Goal: Task Accomplishment & Management: Complete application form

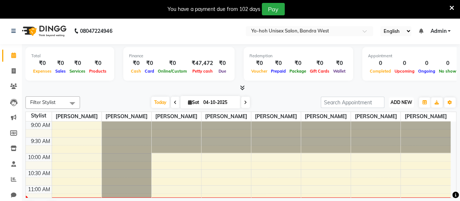
click at [408, 101] on span "ADD NEW" at bounding box center [401, 101] width 21 height 5
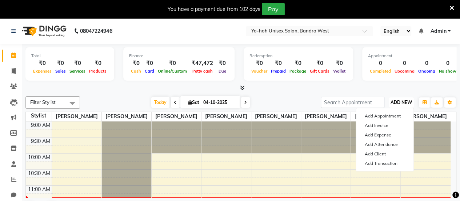
click at [408, 101] on span "ADD NEW" at bounding box center [401, 101] width 21 height 5
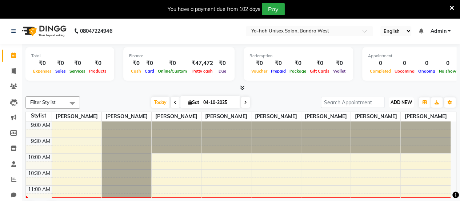
click at [408, 101] on span "ADD NEW" at bounding box center [401, 101] width 21 height 5
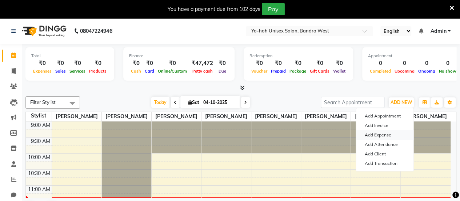
click at [375, 136] on link "Add Expense" at bounding box center [384, 134] width 57 height 9
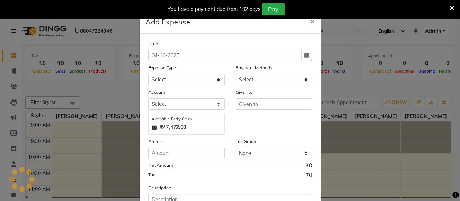
select select "1"
select select "7486"
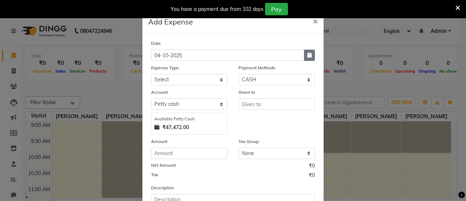
click at [307, 59] on button "button" at bounding box center [309, 54] width 11 height 11
select select "10"
select select "2025"
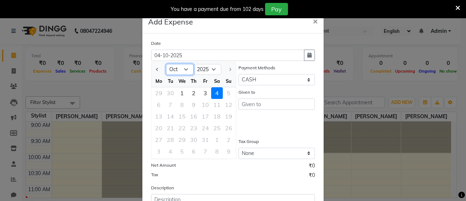
click at [184, 68] on select "Jan Feb Mar Apr May Jun Jul Aug Sep Oct" at bounding box center [180, 69] width 28 height 11
select select "9"
click at [166, 64] on select "Jan Feb Mar Apr May Jun Jul Aug Sep Oct" at bounding box center [180, 69] width 28 height 11
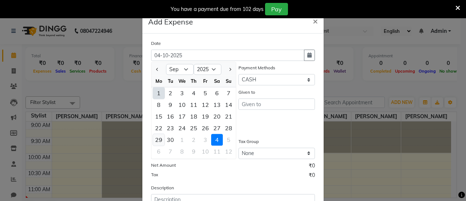
click at [157, 140] on div "29" at bounding box center [159, 140] width 12 height 12
type input "29-09-2025"
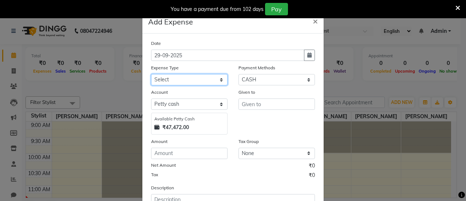
click at [177, 77] on select "Select Advance Salary Bank charges Car maintenance Cash transfer to bank Cash t…" at bounding box center [189, 79] width 76 height 11
select select "8"
click at [151, 74] on select "Select Advance Salary Bank charges Car maintenance Cash transfer to bank Cash t…" at bounding box center [189, 79] width 76 height 11
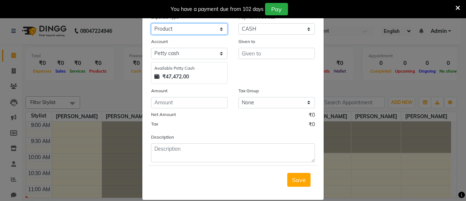
scroll to position [50, 0]
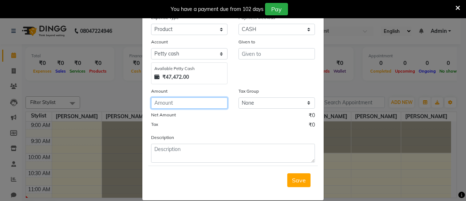
click at [177, 104] on input "number" at bounding box center [189, 102] width 76 height 11
type input "1500"
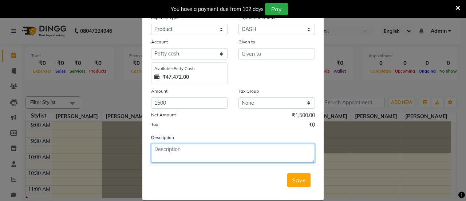
click at [186, 149] on textarea at bounding box center [233, 152] width 164 height 19
click at [186, 149] on textarea "beauty centre" at bounding box center [233, 152] width 164 height 19
click at [200, 153] on textarea "beauty center" at bounding box center [233, 152] width 164 height 19
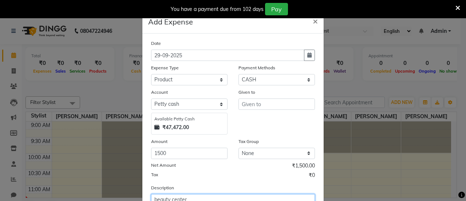
scroll to position [59, 0]
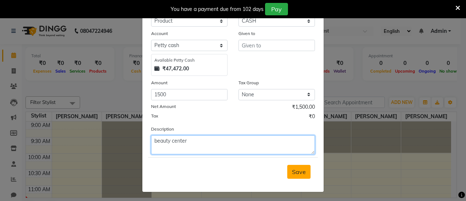
type textarea "beauty center"
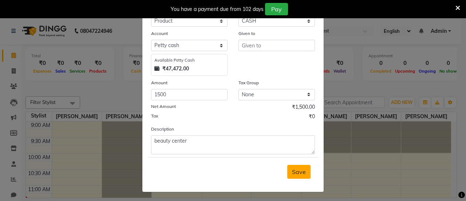
click at [292, 172] on span "Save" at bounding box center [299, 171] width 14 height 7
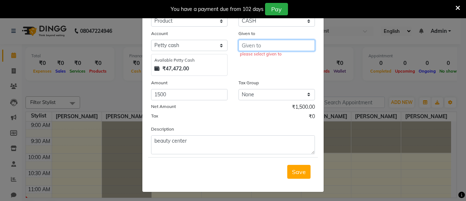
click at [272, 45] on input "text" at bounding box center [276, 45] width 76 height 11
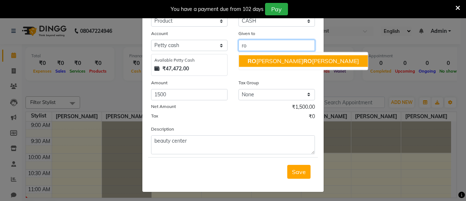
click at [275, 57] on ngb-highlight "RO MIKHA HA RO LD BORGES" at bounding box center [302, 60] width 111 height 7
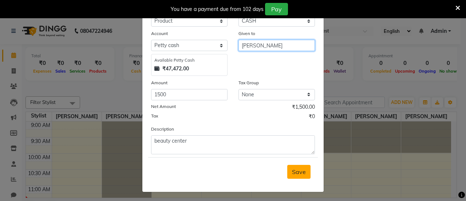
type input "[PERSON_NAME]"
click at [298, 171] on span "Save" at bounding box center [299, 171] width 14 height 7
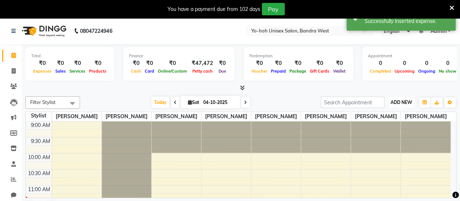
click at [404, 98] on button "ADD NEW Toggle Dropdown" at bounding box center [401, 102] width 25 height 10
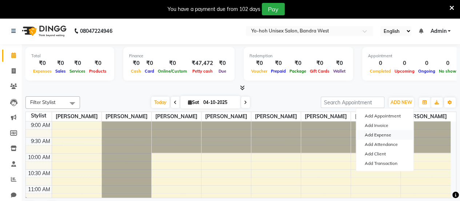
click at [376, 136] on link "Add Expense" at bounding box center [384, 134] width 57 height 9
select select "1"
select select "7486"
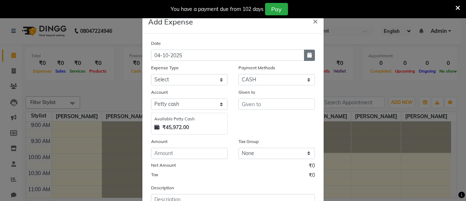
click at [307, 52] on button "button" at bounding box center [309, 54] width 11 height 11
select select "10"
select select "2025"
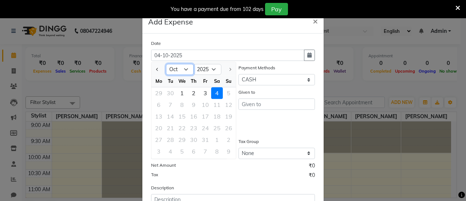
click at [182, 67] on select "Jan Feb Mar Apr May Jun Jul Aug Sep Oct" at bounding box center [180, 69] width 28 height 11
select select "9"
click at [166, 64] on select "Jan Feb Mar Apr May Jun Jul Aug Sep Oct" at bounding box center [180, 69] width 28 height 11
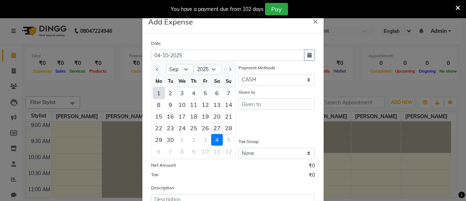
click at [214, 127] on div "27" at bounding box center [217, 128] width 12 height 12
type input "27-09-2025"
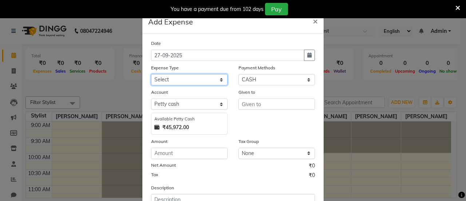
click at [202, 79] on select "Select Advance Salary Bank charges Car maintenance Cash transfer to bank Cash t…" at bounding box center [189, 79] width 76 height 11
select select "18"
click at [151, 74] on select "Select Advance Salary Bank charges Car maintenance Cash transfer to bank Cash t…" at bounding box center [189, 79] width 76 height 11
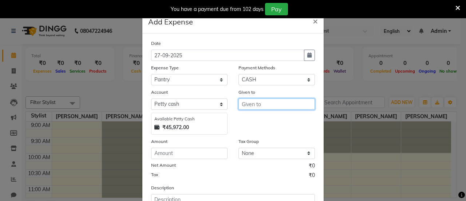
click at [253, 100] on input "text" at bounding box center [276, 103] width 76 height 11
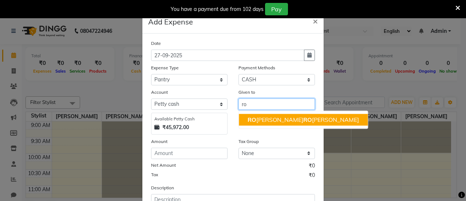
click at [259, 122] on ngb-highlight "RO MIKHA HA RO LD BORGES" at bounding box center [302, 119] width 111 height 7
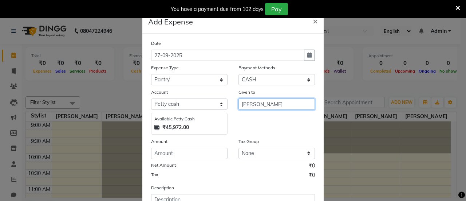
type input "[PERSON_NAME]"
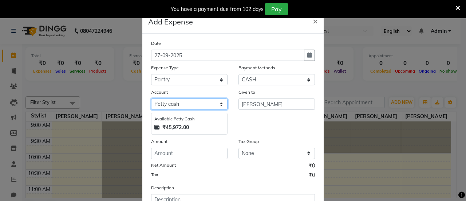
click at [213, 104] on select "Select Petty cash Default account" at bounding box center [189, 103] width 76 height 11
click at [151, 98] on select "Select Petty cash Default account" at bounding box center [189, 103] width 76 height 11
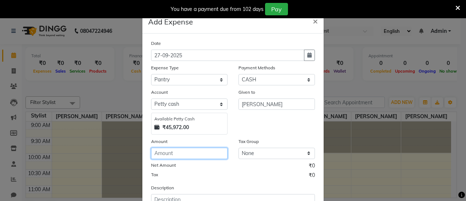
click at [209, 158] on input "number" at bounding box center [189, 152] width 76 height 11
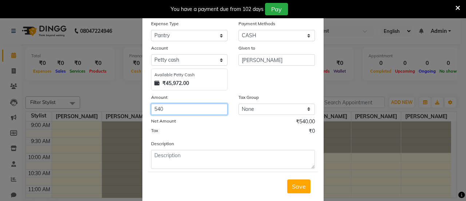
scroll to position [49, 0]
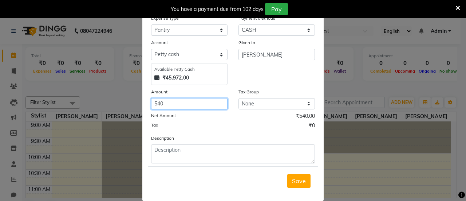
type input "540"
click at [249, 131] on div "Date 27-09-2025 Expense Type Select Advance Salary Bank charges Car maintenance…" at bounding box center [233, 76] width 164 height 173
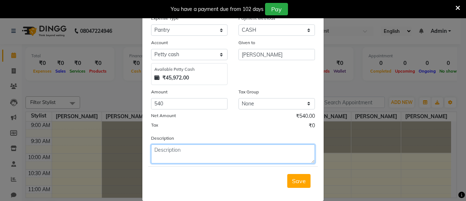
click at [227, 158] on textarea at bounding box center [233, 153] width 164 height 19
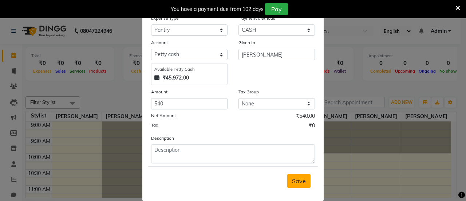
click at [290, 183] on button "Save" at bounding box center [298, 181] width 23 height 14
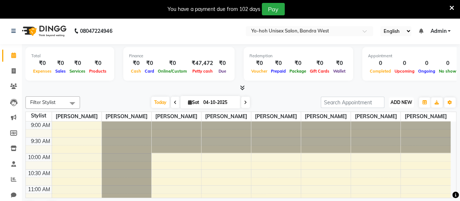
click at [405, 104] on span "ADD NEW" at bounding box center [401, 101] width 21 height 5
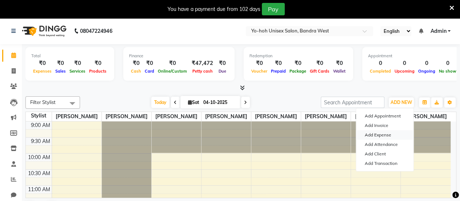
click at [383, 135] on link "Add Expense" at bounding box center [384, 134] width 57 height 9
select select "1"
select select "7486"
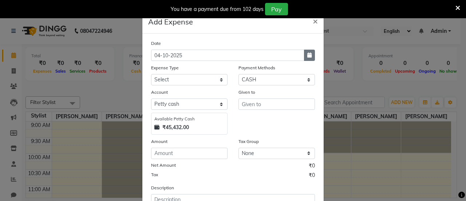
click at [308, 54] on icon "button" at bounding box center [309, 54] width 4 height 5
select select "10"
select select "2025"
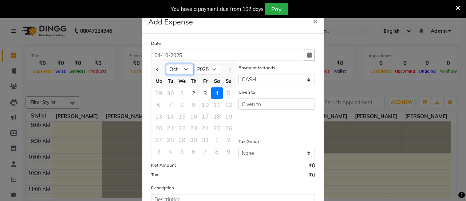
click at [184, 70] on select "Jan Feb Mar Apr May Jun Jul Aug Sep Oct" at bounding box center [180, 69] width 28 height 11
select select "9"
click at [166, 64] on select "Jan Feb Mar Apr May Jun Jul Aug Sep Oct" at bounding box center [180, 69] width 28 height 11
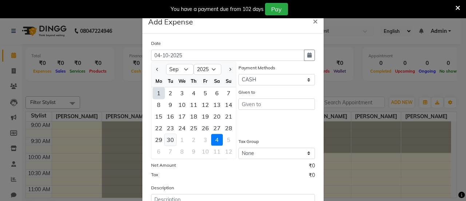
click at [170, 142] on div "30" at bounding box center [170, 140] width 12 height 12
type input "30-09-2025"
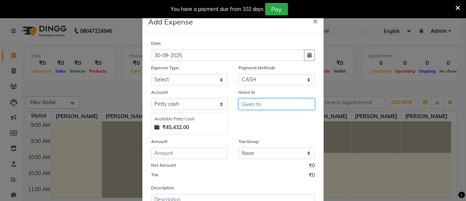
click at [269, 109] on input "text" at bounding box center [276, 103] width 76 height 11
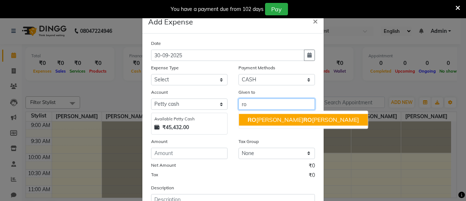
click at [267, 119] on ngb-highlight "RO MIKHA HA RO LD BORGES" at bounding box center [302, 119] width 111 height 7
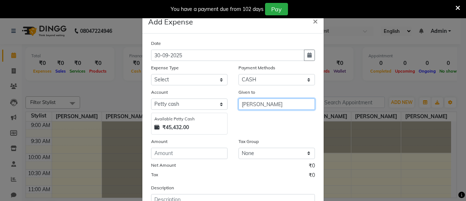
type input "[PERSON_NAME]"
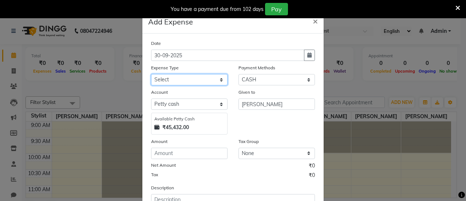
click at [204, 75] on select "Select Advance Salary Bank charges Car maintenance Cash transfer to bank Cash t…" at bounding box center [189, 79] width 76 height 11
select select "8"
click at [151, 74] on select "Select Advance Salary Bank charges Car maintenance Cash transfer to bank Cash t…" at bounding box center [189, 79] width 76 height 11
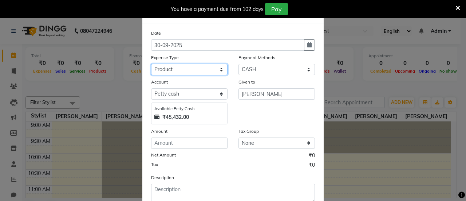
scroll to position [6, 0]
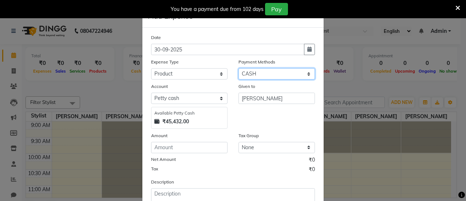
click at [277, 72] on select "Select CASH UPI CARD Prepaid" at bounding box center [276, 73] width 76 height 11
select select "8"
click at [238, 68] on select "Select CASH UPI CARD Prepaid" at bounding box center [276, 73] width 76 height 11
select select "7487"
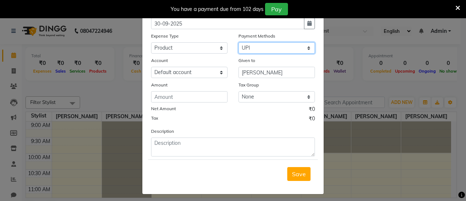
scroll to position [32, 0]
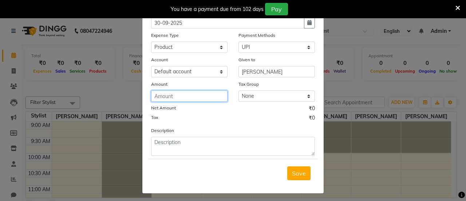
click at [193, 101] on input "number" at bounding box center [189, 95] width 76 height 11
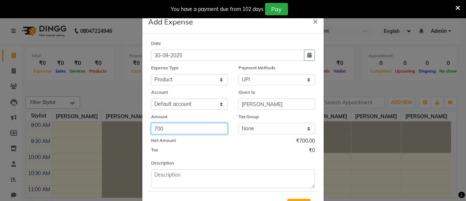
scroll to position [34, 0]
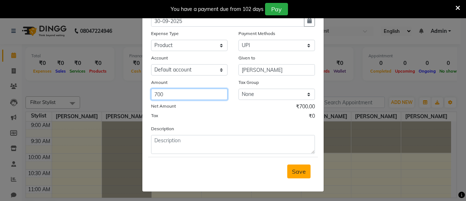
type input "700"
click at [302, 175] on button "Save" at bounding box center [298, 171] width 23 height 14
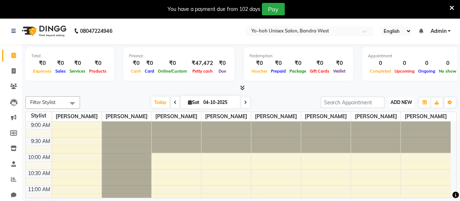
click at [404, 105] on button "ADD NEW Toggle Dropdown" at bounding box center [401, 102] width 25 height 10
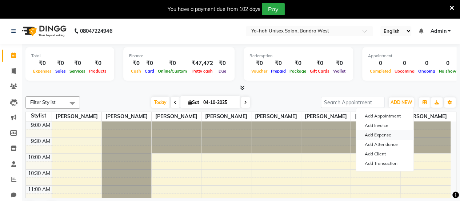
click at [381, 135] on link "Add Expense" at bounding box center [384, 134] width 57 height 9
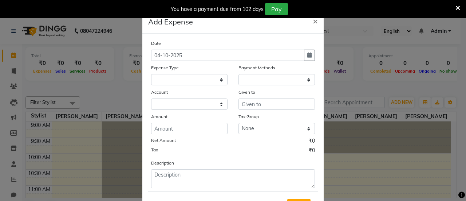
select select "1"
select select "7486"
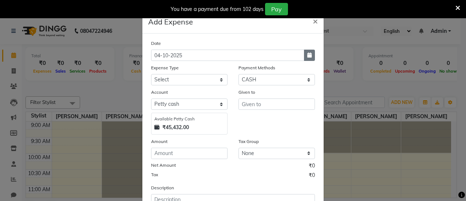
click at [309, 52] on button "button" at bounding box center [309, 54] width 11 height 11
select select "10"
select select "2025"
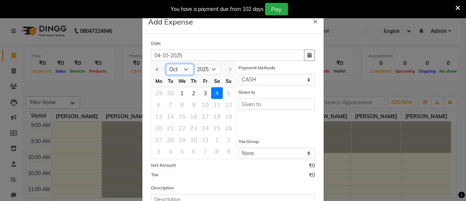
click at [179, 69] on select "Jan Feb Mar Apr May Jun Jul Aug Sep Oct" at bounding box center [180, 69] width 28 height 11
select select "9"
click at [166, 64] on select "Jan Feb Mar Apr May Jun Jul Aug Sep Oct" at bounding box center [180, 69] width 28 height 11
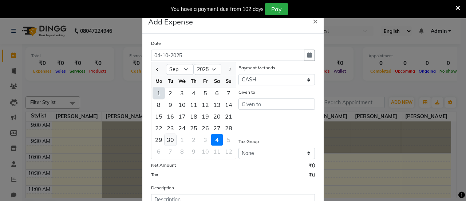
click at [168, 136] on div "30" at bounding box center [170, 140] width 12 height 12
type input "30-09-2025"
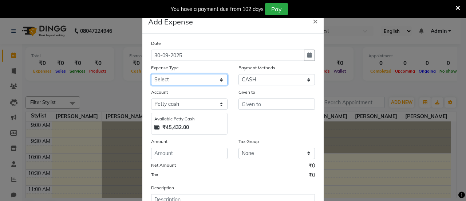
click at [200, 78] on select "Select Advance Salary Bank charges Car maintenance Cash transfer to bank Cash t…" at bounding box center [189, 79] width 76 height 11
select select "18"
click at [151, 74] on select "Select Advance Salary Bank charges Car maintenance Cash transfer to bank Cash t…" at bounding box center [189, 79] width 76 height 11
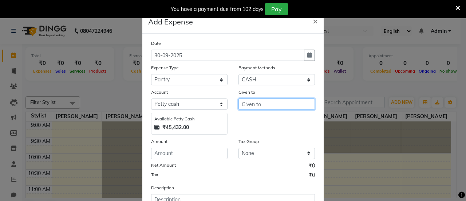
click at [251, 103] on input "text" at bounding box center [276, 103] width 76 height 11
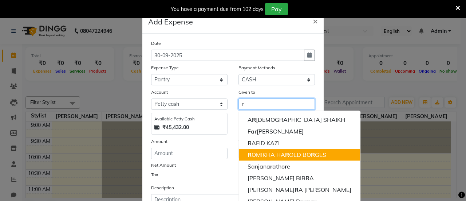
click at [286, 155] on ngb-highlight "R OMIKHA HA R OLD BO R GES" at bounding box center [286, 154] width 79 height 7
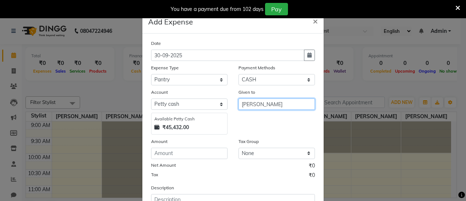
scroll to position [59, 0]
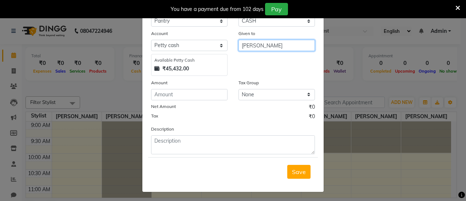
type input "[PERSON_NAME]"
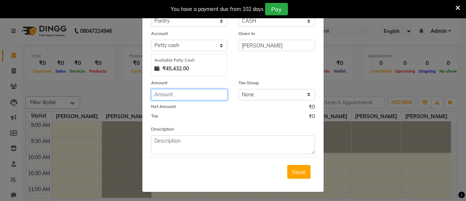
click at [205, 93] on input "number" at bounding box center [189, 94] width 76 height 11
type input "252"
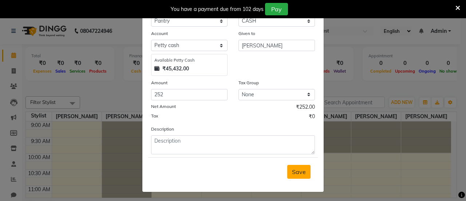
click at [302, 174] on button "Save" at bounding box center [298, 171] width 23 height 14
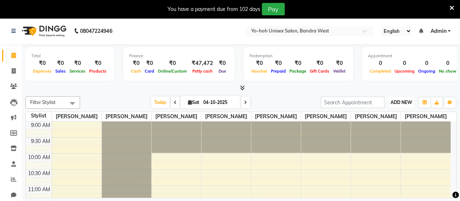
click at [407, 104] on span "ADD NEW" at bounding box center [401, 101] width 21 height 5
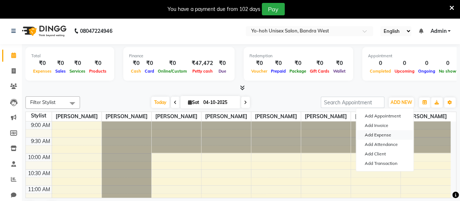
click at [381, 136] on link "Add Expense" at bounding box center [384, 134] width 57 height 9
select select "1"
select select "7486"
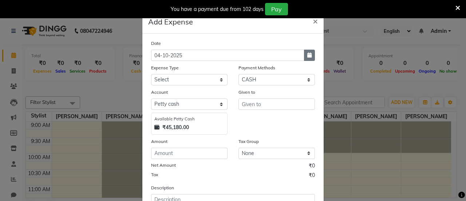
click at [307, 56] on icon "button" at bounding box center [309, 54] width 4 height 5
select select "10"
select select "2025"
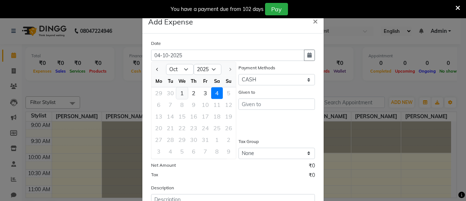
click at [182, 92] on div "1" at bounding box center [182, 93] width 12 height 12
type input "01-10-2025"
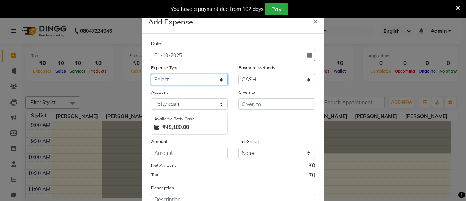
click at [210, 79] on select "Select Advance Salary Bank charges Car maintenance Cash transfer to bank Cash t…" at bounding box center [189, 79] width 76 height 11
select select "8"
click at [151, 74] on select "Select Advance Salary Bank charges Car maintenance Cash transfer to bank Cash t…" at bounding box center [189, 79] width 76 height 11
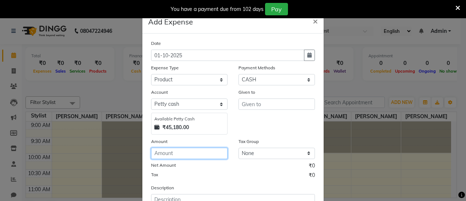
click at [198, 154] on input "number" at bounding box center [189, 152] width 76 height 11
type input "388"
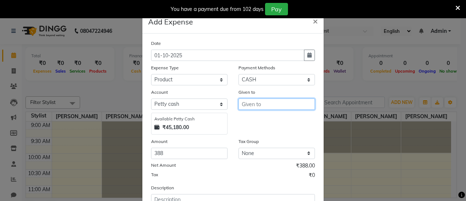
click at [273, 108] on input "text" at bounding box center [276, 103] width 76 height 11
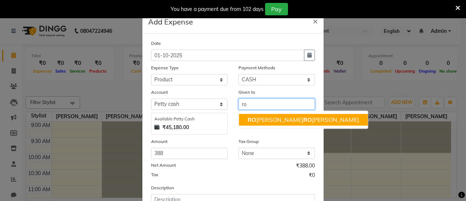
click at [272, 120] on ngb-highlight "RO MIKHA HA RO LD BORGES" at bounding box center [302, 119] width 111 height 7
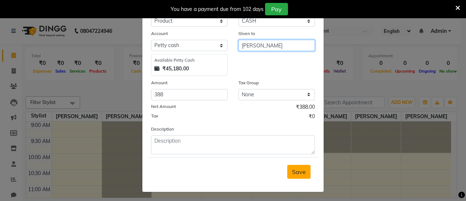
type input "[PERSON_NAME]"
click at [298, 166] on button "Save" at bounding box center [298, 171] width 23 height 14
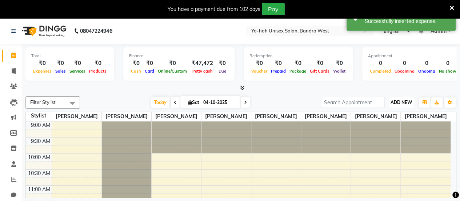
click at [405, 99] on span "ADD NEW" at bounding box center [401, 101] width 21 height 5
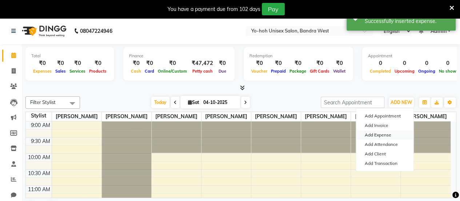
click at [373, 137] on link "Add Expense" at bounding box center [384, 134] width 57 height 9
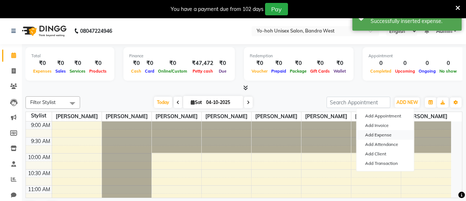
select select "1"
select select "7486"
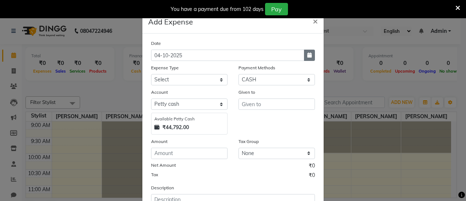
click at [307, 54] on icon "button" at bounding box center [309, 54] width 4 height 5
select select "10"
select select "2025"
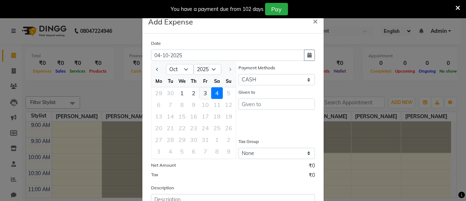
click at [201, 88] on div "3" at bounding box center [205, 93] width 12 height 12
type input "03-10-2025"
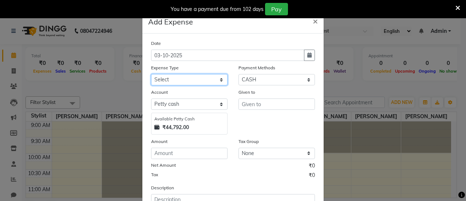
click at [210, 83] on select "Select Advance Salary Bank charges Car maintenance Cash transfer to bank Cash t…" at bounding box center [189, 79] width 76 height 11
select select "18"
click at [151, 74] on select "Select Advance Salary Bank charges Car maintenance Cash transfer to bank Cash t…" at bounding box center [189, 79] width 76 height 11
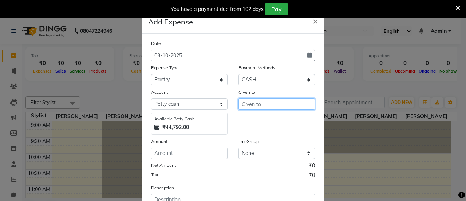
click at [256, 103] on input "text" at bounding box center [276, 103] width 76 height 11
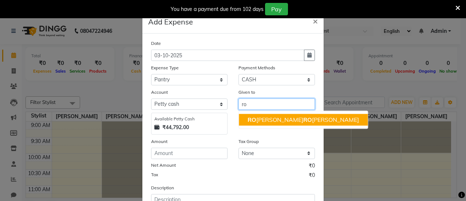
click at [267, 120] on ngb-highlight "RO MIKHA HA RO LD BORGES" at bounding box center [302, 119] width 111 height 7
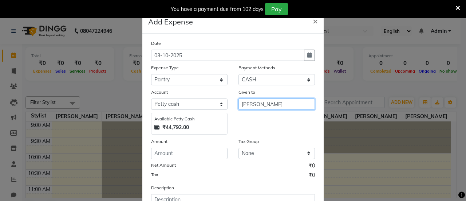
type input "[PERSON_NAME]"
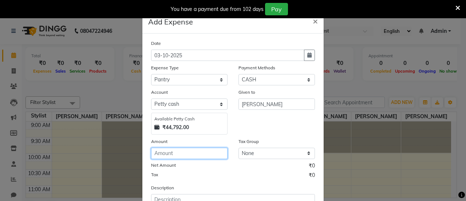
click at [192, 152] on input "number" at bounding box center [189, 152] width 76 height 11
type input "110"
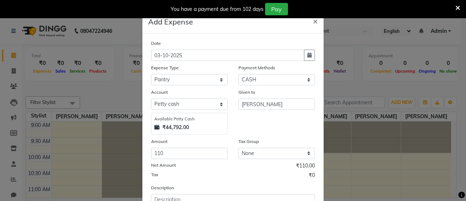
click at [239, 181] on div "Date 03-10-2025 Expense Type Select Advance Salary Bank charges Car maintenance…" at bounding box center [233, 125] width 164 height 173
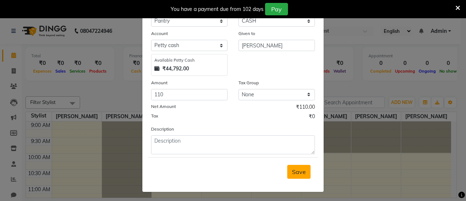
click at [293, 171] on span "Save" at bounding box center [299, 171] width 14 height 7
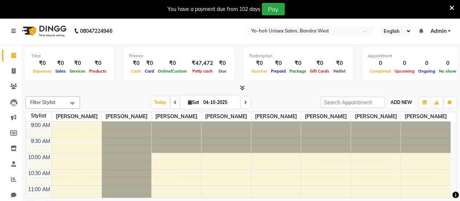
click at [408, 102] on span "ADD NEW" at bounding box center [401, 101] width 21 height 5
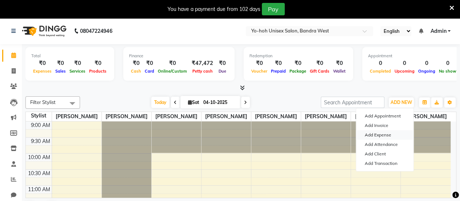
click at [380, 136] on link "Add Expense" at bounding box center [384, 134] width 57 height 9
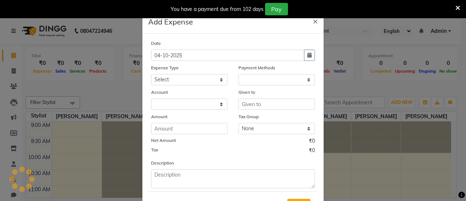
select select "1"
select select "7486"
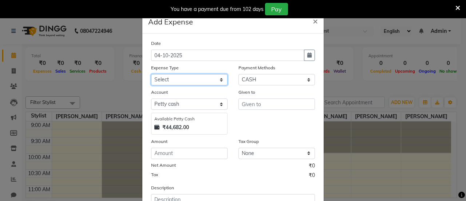
click at [217, 84] on select "Select Advance Salary Bank charges Car maintenance Cash transfer to bank Cash t…" at bounding box center [189, 79] width 76 height 11
select select "17"
click at [151, 74] on select "Select Advance Salary Bank charges Car maintenance Cash transfer to bank Cash t…" at bounding box center [189, 79] width 76 height 11
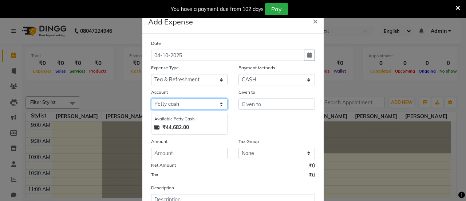
click at [201, 104] on select "Select Petty cash Default account" at bounding box center [189, 103] width 76 height 11
click at [151, 98] on select "Select Petty cash Default account" at bounding box center [189, 103] width 76 height 11
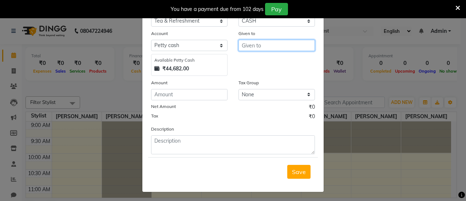
click at [273, 49] on input "text" at bounding box center [276, 45] width 76 height 11
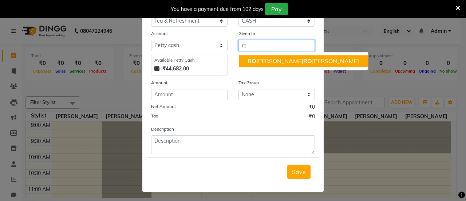
click at [271, 59] on ngb-highlight "RO MIKHA HA RO LD BORGES" at bounding box center [302, 60] width 111 height 7
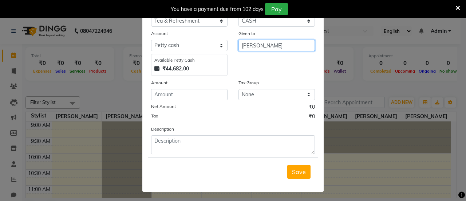
type input "[PERSON_NAME]"
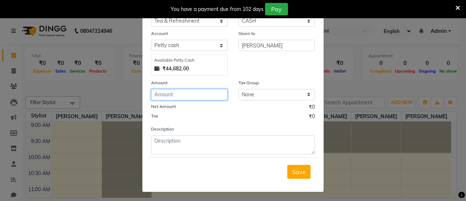
click at [197, 98] on input "number" at bounding box center [189, 94] width 76 height 11
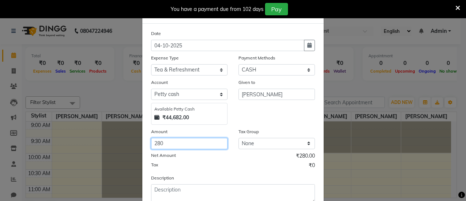
scroll to position [0, 0]
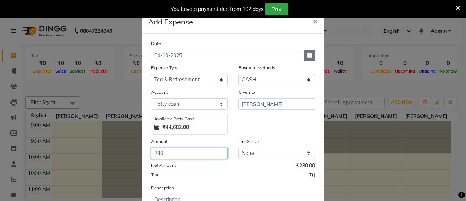
type input "280"
click at [307, 56] on icon "button" at bounding box center [309, 54] width 4 height 5
select select "10"
select select "2025"
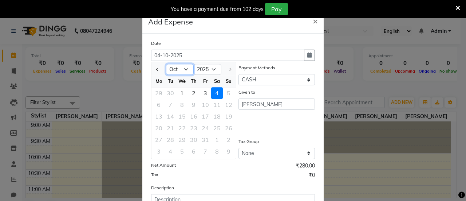
click at [180, 68] on select "Jan Feb Mar Apr May Jun Jul Aug Sep Oct" at bounding box center [180, 69] width 28 height 11
select select "9"
click at [166, 64] on select "Jan Feb Mar Apr May Jun Jul Aug Sep Oct" at bounding box center [180, 69] width 28 height 11
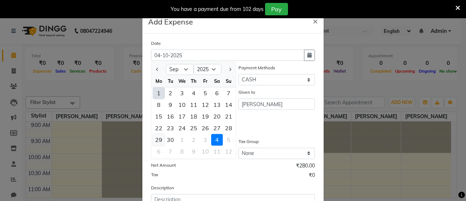
click at [153, 139] on div "29" at bounding box center [159, 140] width 12 height 12
type input "29-09-2025"
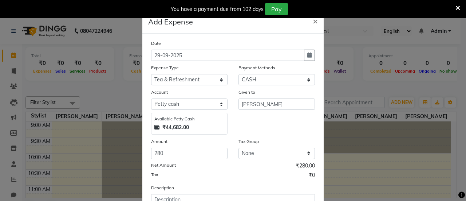
scroll to position [59, 0]
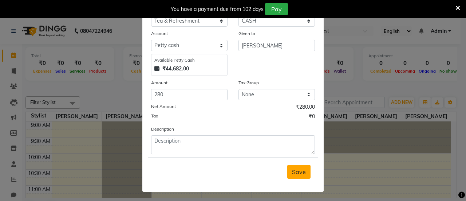
click at [293, 168] on span "Save" at bounding box center [299, 171] width 14 height 7
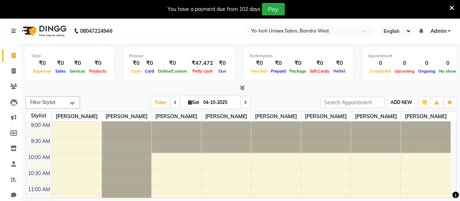
click at [406, 102] on span "ADD NEW" at bounding box center [401, 101] width 21 height 5
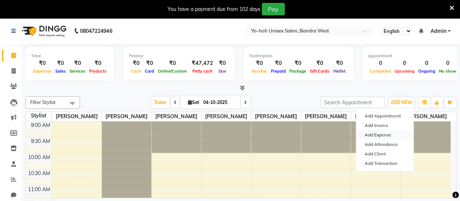
click at [381, 136] on link "Add Expense" at bounding box center [384, 134] width 57 height 9
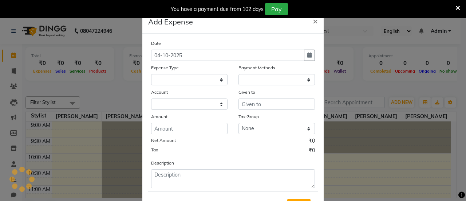
select select "1"
select select "7486"
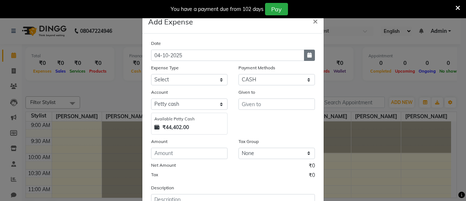
click at [307, 55] on icon "button" at bounding box center [309, 54] width 4 height 5
select select "10"
select select "2025"
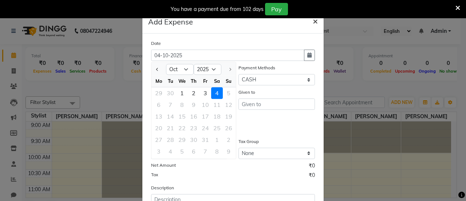
click at [314, 21] on span "×" at bounding box center [315, 20] width 5 height 11
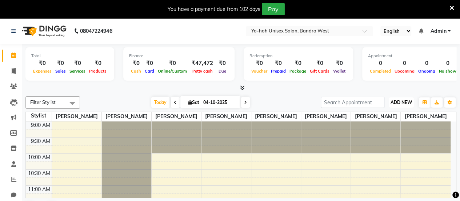
click at [401, 104] on span "ADD NEW" at bounding box center [401, 101] width 21 height 5
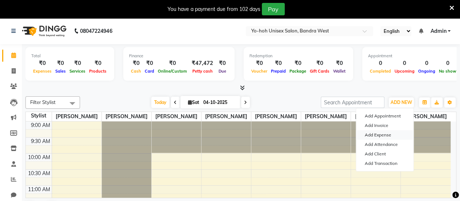
click at [380, 133] on link "Add Expense" at bounding box center [384, 134] width 57 height 9
select select "1"
select select "7486"
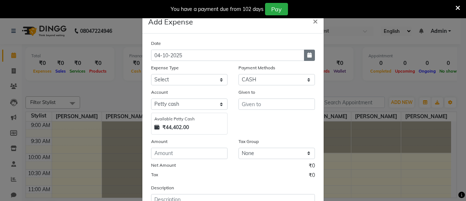
click at [309, 59] on button "button" at bounding box center [309, 54] width 11 height 11
select select "10"
select select "2025"
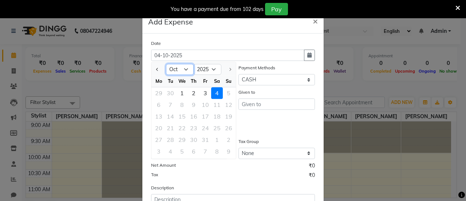
click at [181, 67] on select "Jan Feb Mar Apr May Jun Jul Aug Sep Oct" at bounding box center [180, 69] width 28 height 11
select select "9"
click at [166, 64] on select "Jan Feb Mar Apr May Jun Jul Aug Sep Oct" at bounding box center [180, 69] width 28 height 11
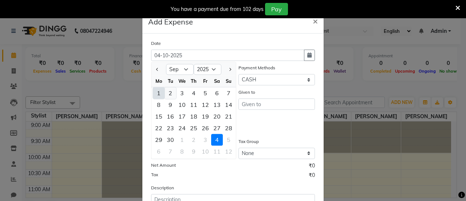
click at [168, 94] on div "2" at bounding box center [170, 93] width 12 height 12
type input "02-09-2025"
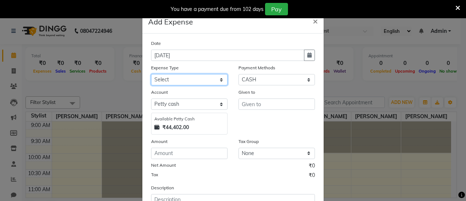
click at [213, 80] on select "Select Advance Salary Bank charges Car maintenance Cash transfer to bank Cash t…" at bounding box center [189, 79] width 76 height 11
select select "18"
click at [151, 74] on select "Select Advance Salary Bank charges Car maintenance Cash transfer to bank Cash t…" at bounding box center [189, 79] width 76 height 11
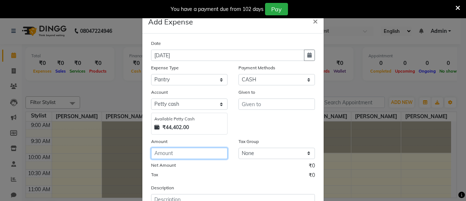
click at [207, 155] on input "number" at bounding box center [189, 152] width 76 height 11
type input "110"
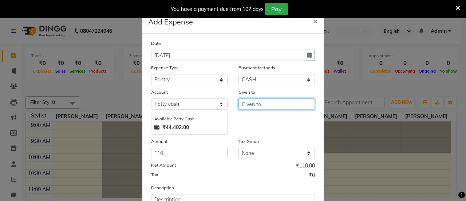
click at [269, 102] on input "text" at bounding box center [276, 103] width 76 height 11
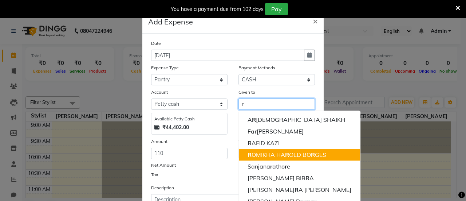
click at [275, 156] on ngb-highlight "R OMIKHA HA R OLD BO R GES" at bounding box center [286, 154] width 79 height 7
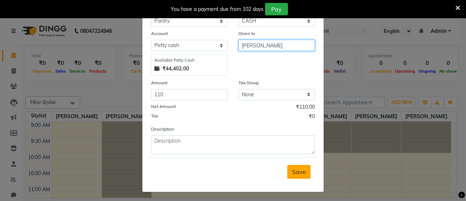
type input "[PERSON_NAME]"
click at [304, 175] on button "Save" at bounding box center [298, 171] width 23 height 14
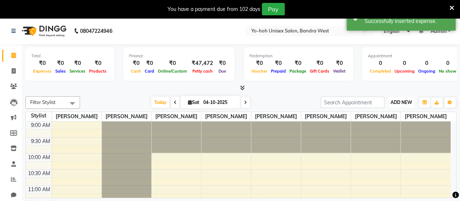
click at [407, 102] on span "ADD NEW" at bounding box center [401, 101] width 21 height 5
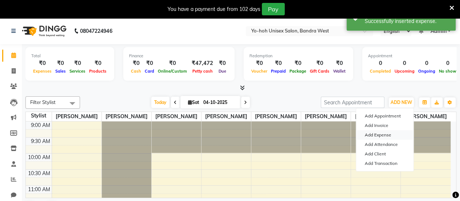
click at [384, 137] on link "Add Expense" at bounding box center [384, 134] width 57 height 9
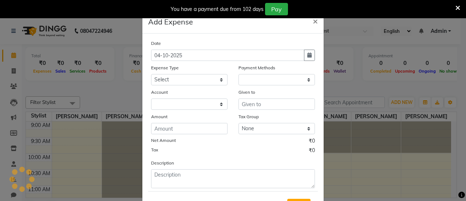
select select "1"
select select "7486"
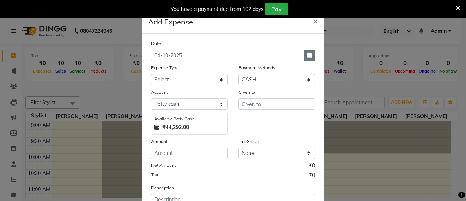
click at [304, 59] on button "button" at bounding box center [309, 54] width 11 height 11
select select "10"
select select "2025"
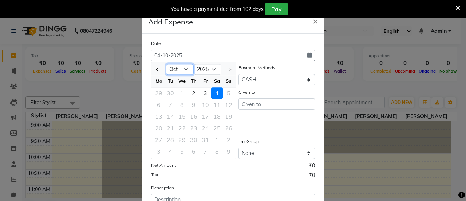
click at [179, 68] on select "Jan Feb Mar Apr May Jun Jul Aug Sep Oct" at bounding box center [180, 69] width 28 height 11
select select "9"
click at [166, 64] on select "Jan Feb Mar Apr May Jun Jul Aug Sep Oct" at bounding box center [180, 69] width 28 height 11
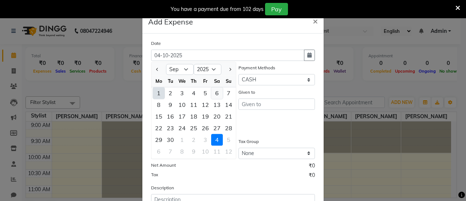
click at [216, 96] on div "6" at bounding box center [217, 93] width 12 height 12
type input "06-09-2025"
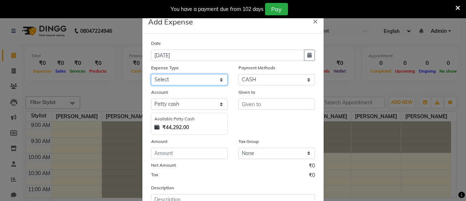
click at [191, 83] on select "Select Advance Salary Bank charges Car maintenance Cash transfer to bank Cash t…" at bounding box center [189, 79] width 76 height 11
select select "8"
click at [151, 74] on select "Select Advance Salary Bank charges Car maintenance Cash transfer to bank Cash t…" at bounding box center [189, 79] width 76 height 11
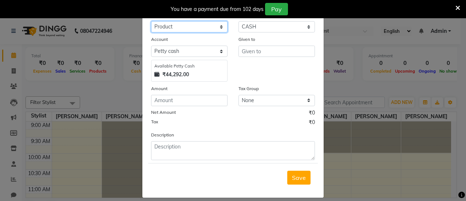
scroll to position [54, 0]
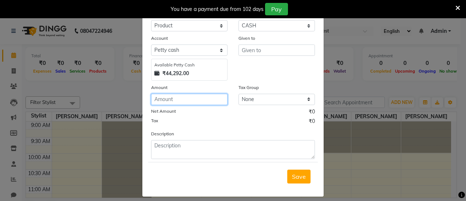
click at [193, 99] on input "number" at bounding box center [189, 99] width 76 height 11
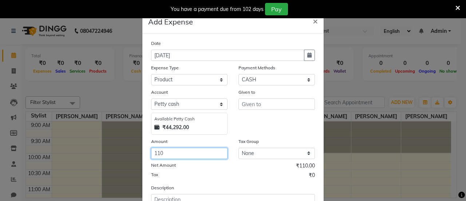
type input "110"
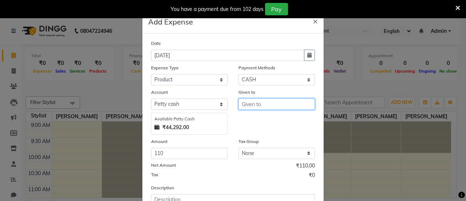
click at [266, 107] on input "text" at bounding box center [276, 103] width 76 height 11
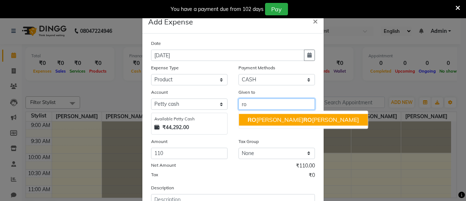
click at [267, 118] on ngb-highlight "RO MIKHA HA RO LD BORGES" at bounding box center [302, 119] width 111 height 7
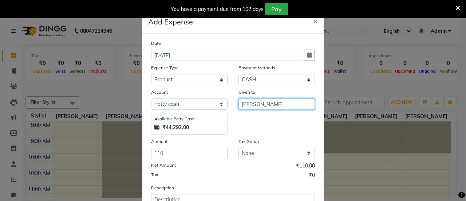
scroll to position [59, 0]
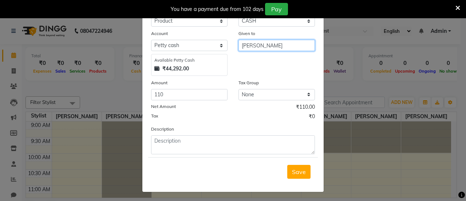
type input "[PERSON_NAME]"
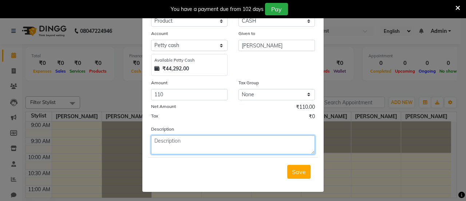
click at [215, 143] on textarea at bounding box center [233, 144] width 164 height 19
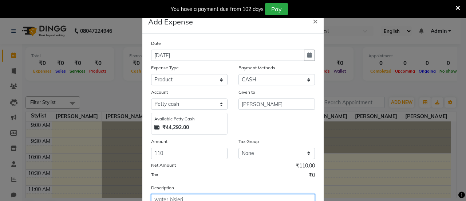
type textarea "water bisleri"
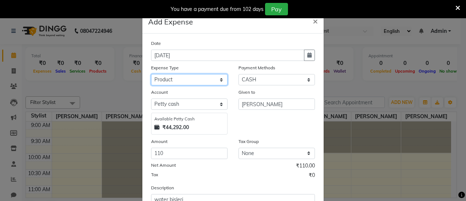
click at [207, 80] on select "Select Advance Salary Bank charges Car maintenance Cash transfer to bank Cash t…" at bounding box center [189, 79] width 76 height 11
select select "18"
click at [151, 74] on select "Select Advance Salary Bank charges Car maintenance Cash transfer to bank Cash t…" at bounding box center [189, 79] width 76 height 11
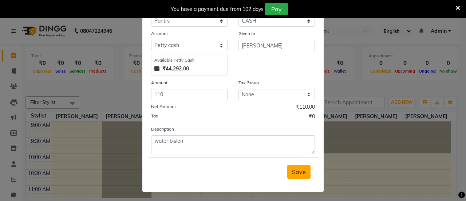
click at [301, 175] on button "Save" at bounding box center [298, 171] width 23 height 14
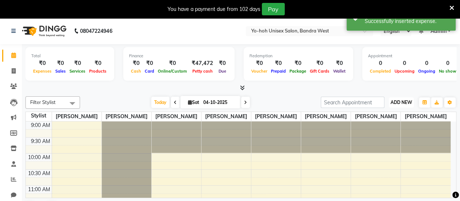
click at [403, 99] on button "ADD NEW Toggle Dropdown" at bounding box center [401, 102] width 25 height 10
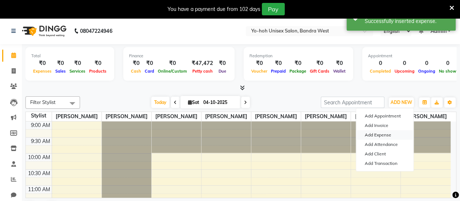
click at [381, 135] on link "Add Expense" at bounding box center [384, 134] width 57 height 9
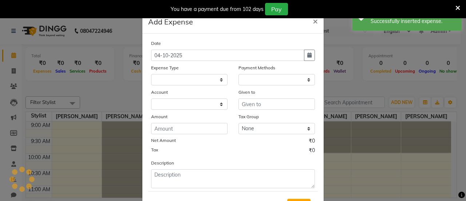
select select "1"
select select "7486"
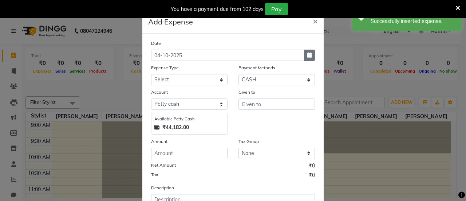
click at [310, 54] on button "button" at bounding box center [309, 54] width 11 height 11
select select "10"
select select "2025"
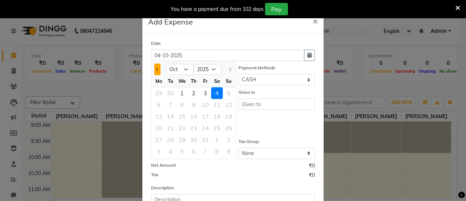
click at [154, 69] on button "Previous month" at bounding box center [157, 69] width 6 height 12
select select "9"
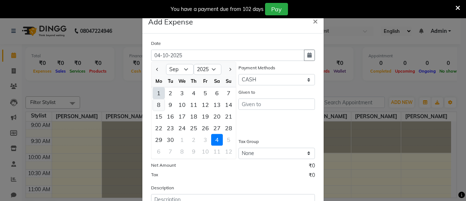
click at [156, 105] on div "8" at bounding box center [159, 105] width 12 height 12
type input "08-09-2025"
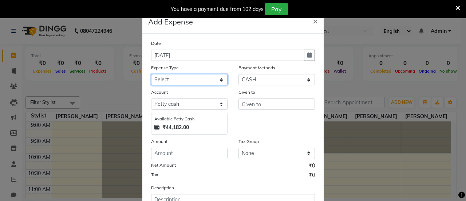
click at [193, 83] on select "Select Advance Salary Bank charges Car maintenance Cash transfer to bank Cash t…" at bounding box center [189, 79] width 76 height 11
select select "17"
click at [151, 74] on select "Select Advance Salary Bank charges Car maintenance Cash transfer to bank Cash t…" at bounding box center [189, 79] width 76 height 11
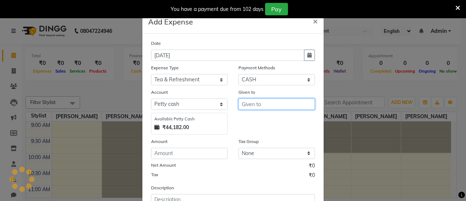
click at [249, 103] on input "text" at bounding box center [276, 103] width 76 height 11
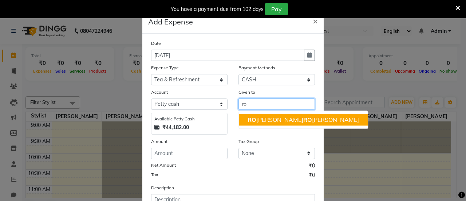
click at [262, 122] on ngb-highlight "RO MIKHA HA RO LD BORGES" at bounding box center [302, 119] width 111 height 7
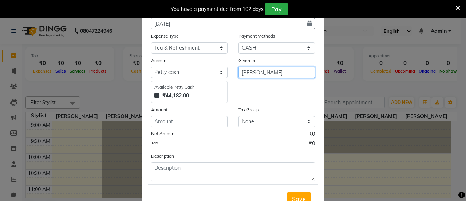
scroll to position [32, 0]
type input "[PERSON_NAME]"
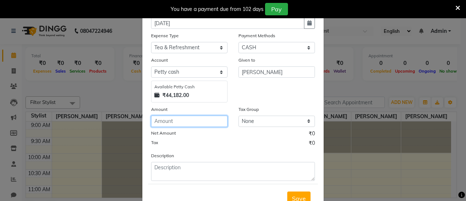
click at [205, 120] on input "number" at bounding box center [189, 120] width 76 height 11
type input "328"
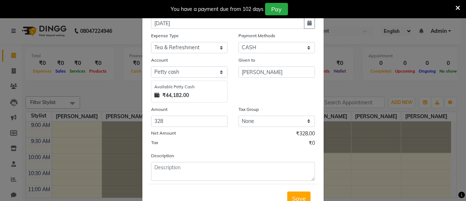
click at [216, 147] on div "Tax ₹0" at bounding box center [233, 143] width 164 height 9
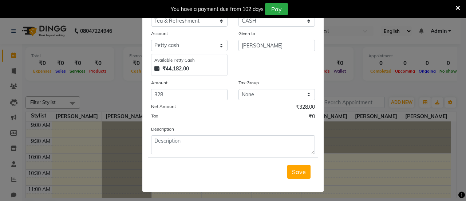
scroll to position [41, 0]
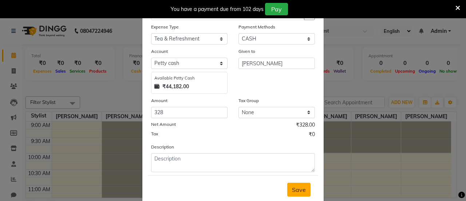
click at [295, 192] on button "Save" at bounding box center [298, 189] width 23 height 14
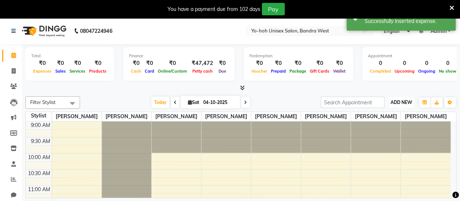
click at [409, 101] on span "ADD NEW" at bounding box center [401, 101] width 21 height 5
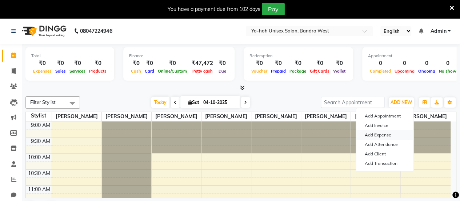
click at [380, 133] on link "Add Expense" at bounding box center [384, 134] width 57 height 9
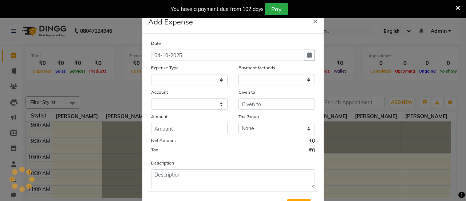
select select "1"
select select "7486"
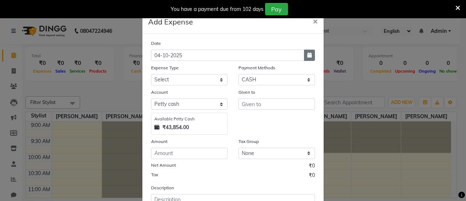
click at [308, 56] on icon "button" at bounding box center [309, 54] width 4 height 5
select select "10"
select select "2025"
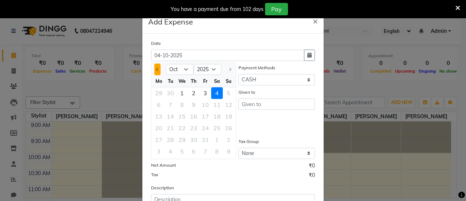
click at [155, 66] on button "Previous month" at bounding box center [157, 69] width 6 height 12
select select "9"
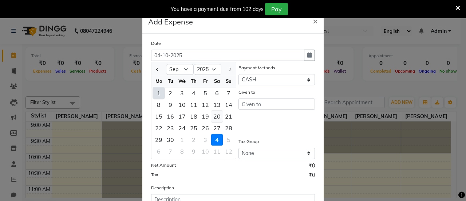
click at [217, 118] on div "20" at bounding box center [217, 116] width 12 height 12
type input "20-09-2025"
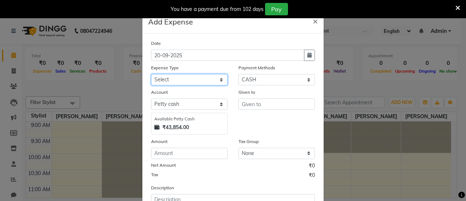
click at [210, 80] on select "Select Advance Salary Bank charges Car maintenance Cash transfer to bank Cash t…" at bounding box center [189, 79] width 76 height 11
select select "18"
click at [151, 74] on select "Select Advance Salary Bank charges Car maintenance Cash transfer to bank Cash t…" at bounding box center [189, 79] width 76 height 11
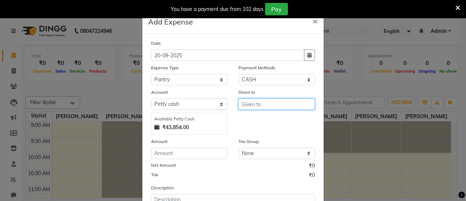
click at [255, 103] on input "text" at bounding box center [276, 103] width 76 height 11
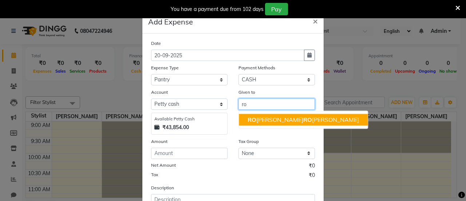
click at [264, 118] on ngb-highlight "RO MIKHA HA RO LD BORGES" at bounding box center [302, 119] width 111 height 7
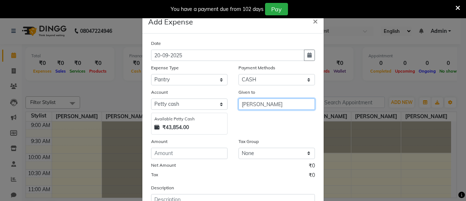
scroll to position [59, 0]
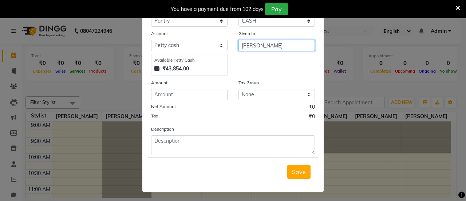
type input "[PERSON_NAME]"
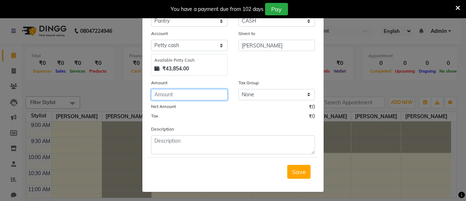
click at [195, 95] on input "number" at bounding box center [189, 94] width 76 height 11
